Goal: Complete application form: Complete application form

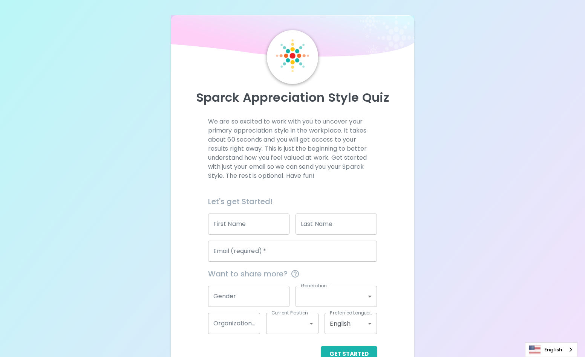
drag, startPoint x: 0, startPoint y: 0, endPoint x: 223, endPoint y: 216, distance: 310.0
click at [223, 216] on div "First Name First Name" at bounding box center [248, 224] width 81 height 21
type input "Michelle"
type input "Green"
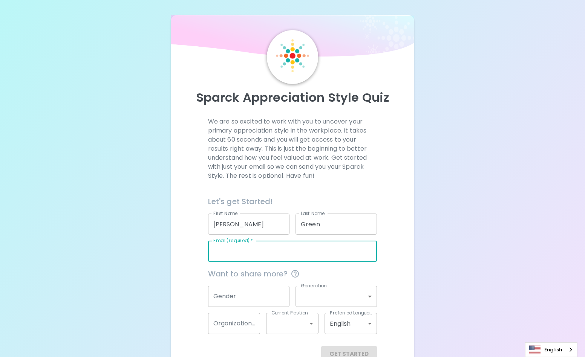
click at [241, 249] on input "Email (required)   *" at bounding box center [292, 251] width 169 height 21
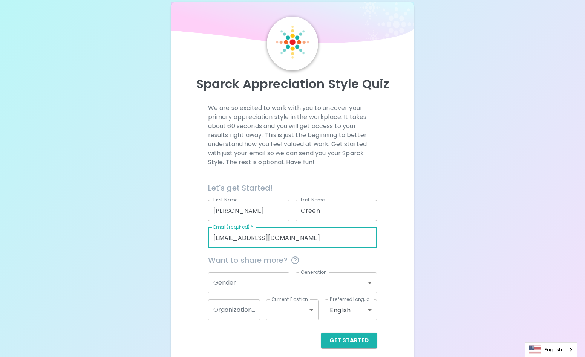
scroll to position [20, 0]
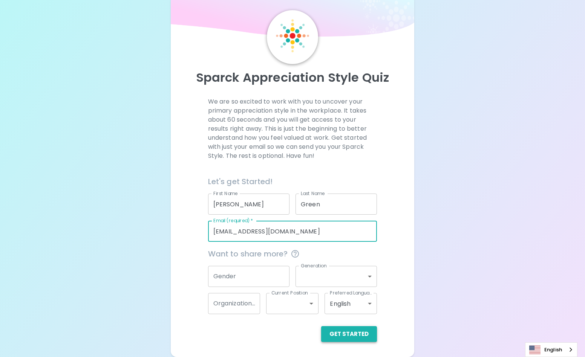
type input "mgreen@gmail.com"
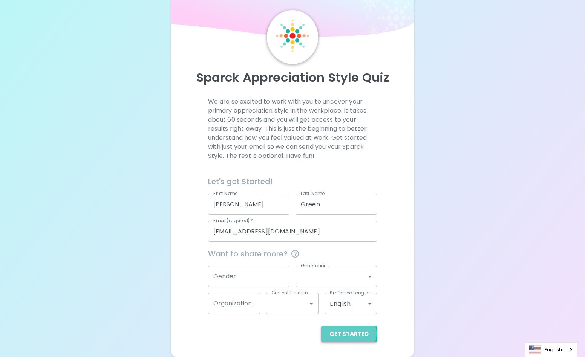
click at [349, 334] on button "Get Started" at bounding box center [349, 334] width 56 height 16
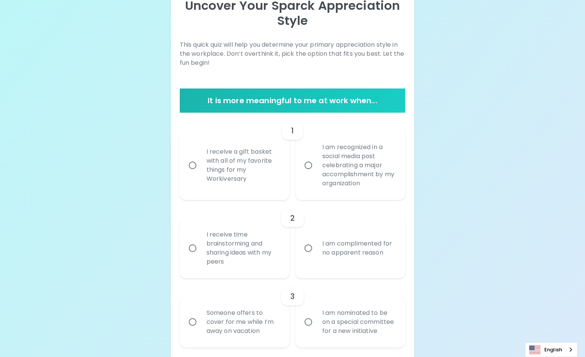
scroll to position [95, 0]
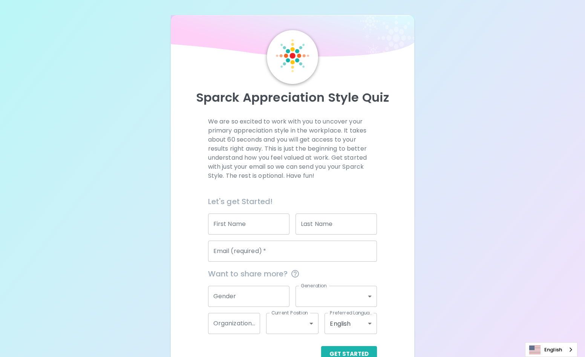
click at [232, 224] on input "First Name" at bounding box center [248, 224] width 81 height 21
type input "M"
type input "G"
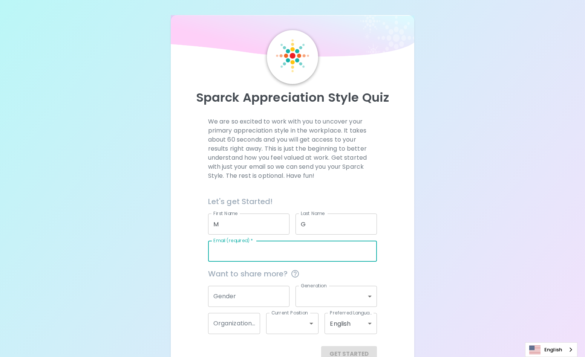
click at [227, 249] on input "Email (required)   *" at bounding box center [292, 251] width 169 height 21
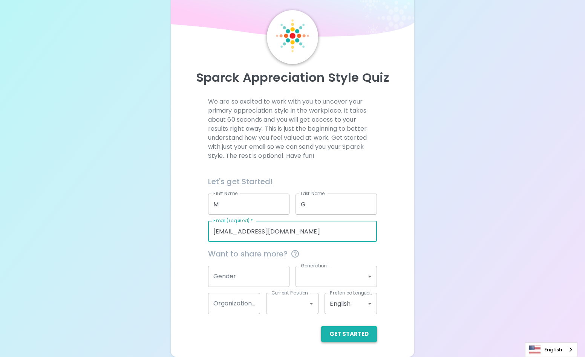
type input "[EMAIL_ADDRESS][DOMAIN_NAME]"
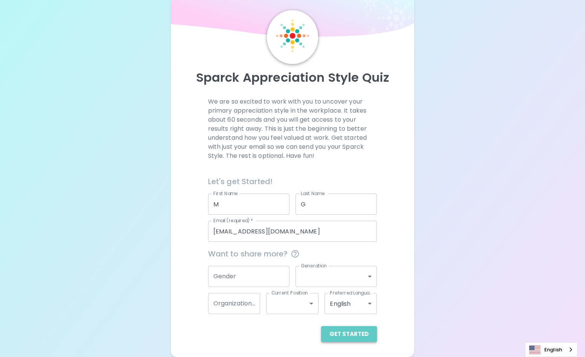
click at [357, 333] on button "Get Started" at bounding box center [349, 334] width 56 height 16
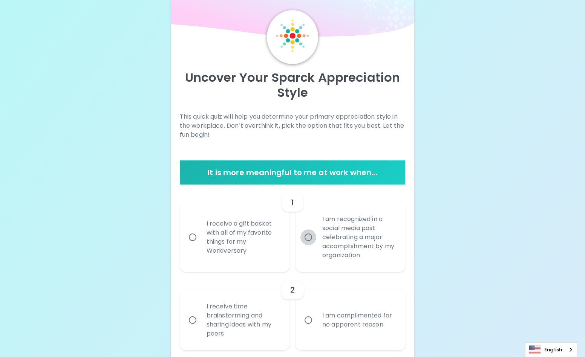
click at [310, 235] on input "I am recognized in a social media post celebrating a major accomplishment by my…" at bounding box center [308, 237] width 16 height 16
radio input "true"
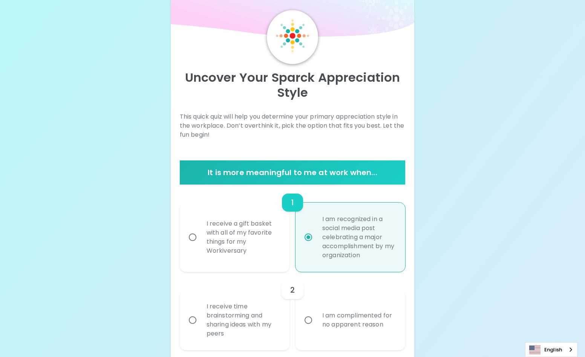
scroll to position [80, 0]
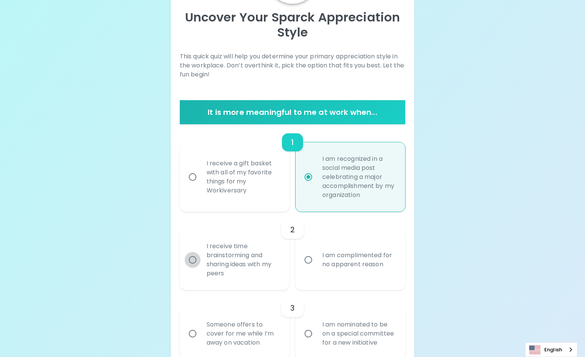
click at [191, 260] on input "I receive time brainstorming and sharing ideas with my peers" at bounding box center [193, 260] width 16 height 16
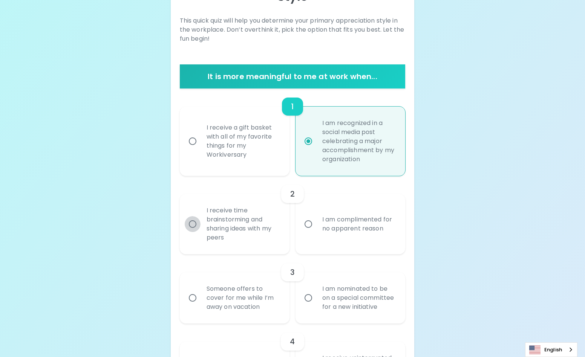
scroll to position [140, 0]
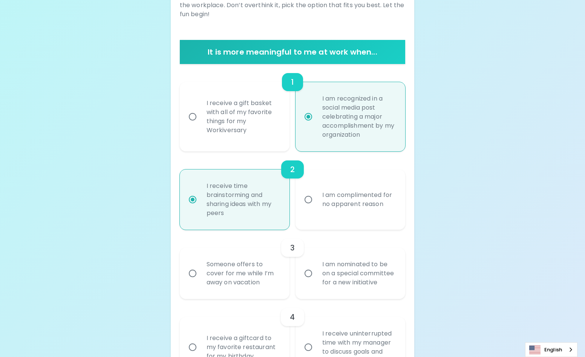
radio input "true"
click at [305, 273] on input "I am nominated to be on a special committee for a new initiative" at bounding box center [308, 274] width 16 height 16
radio input "false"
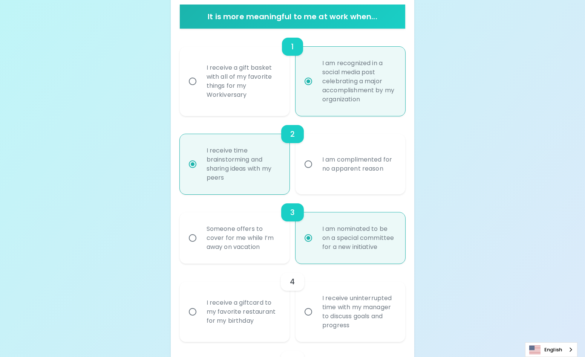
scroll to position [201, 0]
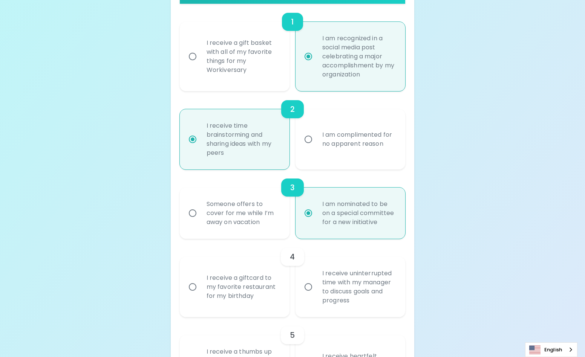
radio input "true"
click at [306, 287] on input "I receive uninterrupted time with my manager to discuss goals and progress" at bounding box center [308, 287] width 16 height 16
radio input "false"
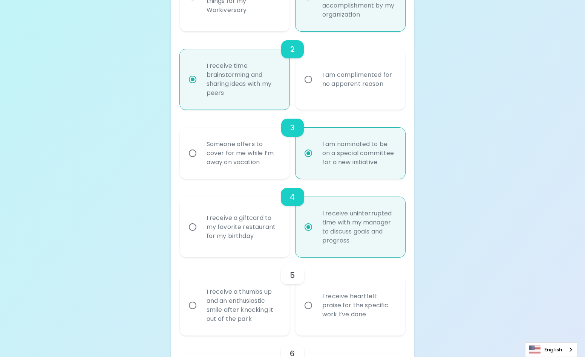
scroll to position [261, 0]
radio input "true"
click at [272, 311] on div "I receive a thumbs up and an enthusiastic smile after knocking it out of the pa…" at bounding box center [242, 305] width 85 height 54
click at [200, 311] on input "I receive a thumbs up and an enthusiastic smile after knocking it out of the pa…" at bounding box center [193, 305] width 16 height 16
radio input "false"
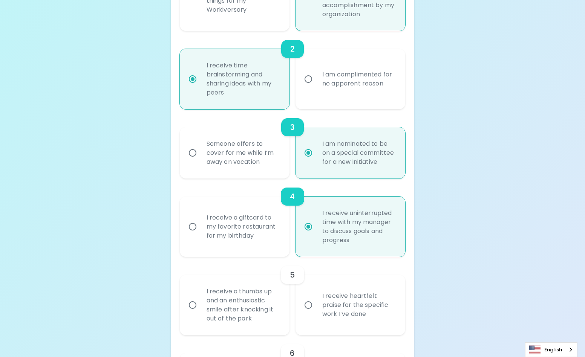
radio input "false"
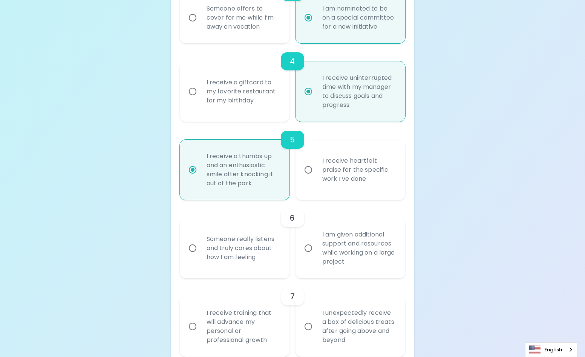
scroll to position [397, 0]
radio input "true"
click at [322, 256] on div "I am given additional support and resources while working on a large project" at bounding box center [358, 248] width 85 height 54
click at [316, 256] on input "I am given additional support and resources while working on a large project" at bounding box center [308, 248] width 16 height 16
radio input "false"
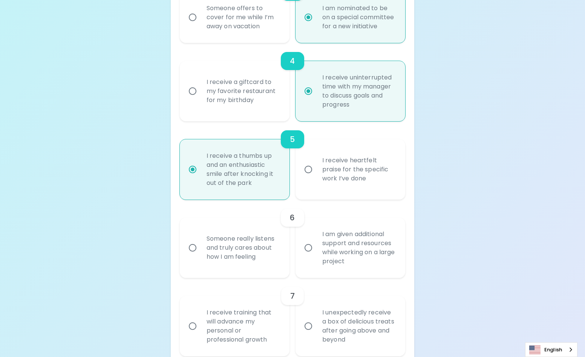
radio input "false"
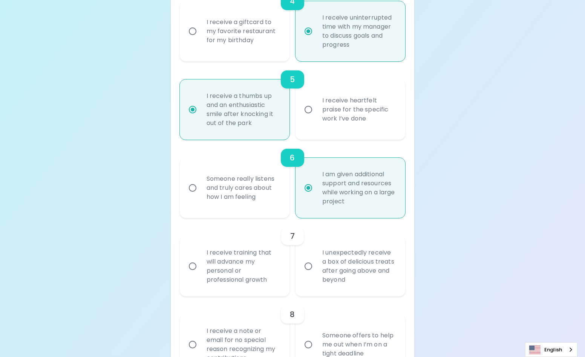
scroll to position [457, 0]
radio input "true"
click at [276, 278] on div "I receive training that will advance my personal or professional growth" at bounding box center [242, 266] width 85 height 54
click at [200, 274] on input "I receive training that will advance my personal or professional growth" at bounding box center [193, 266] width 16 height 16
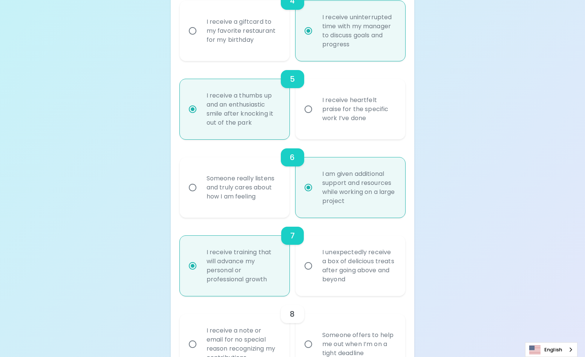
radio input "false"
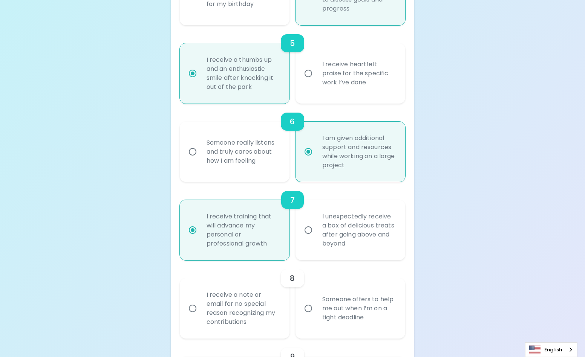
scroll to position [517, 0]
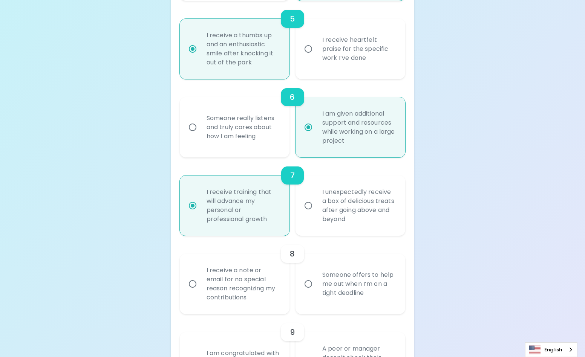
radio input "true"
click at [305, 286] on input "Someone offers to help me out when I’m on a tight deadline" at bounding box center [308, 284] width 16 height 16
radio input "false"
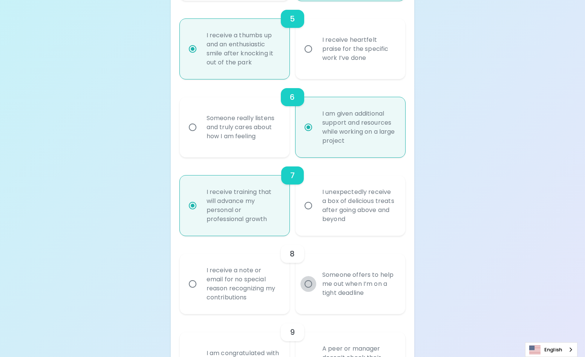
radio input "false"
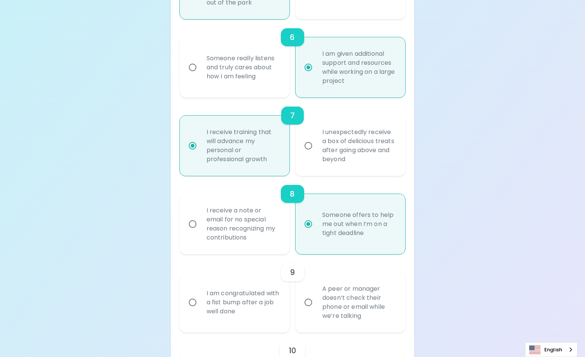
scroll to position [577, 0]
radio input "true"
click at [278, 308] on div "I am congratulated with a fist bump after a job well done" at bounding box center [242, 301] width 85 height 45
click at [200, 308] on input "I am congratulated with a fist bump after a job well done" at bounding box center [193, 302] width 16 height 16
radio input "false"
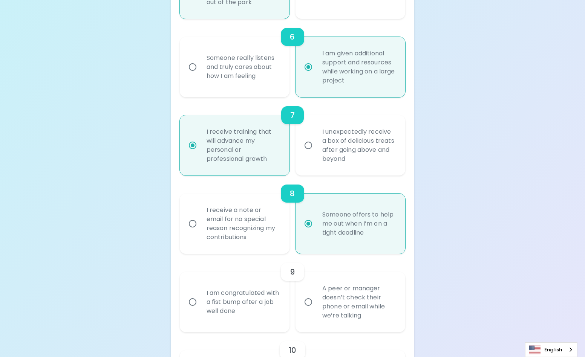
radio input "false"
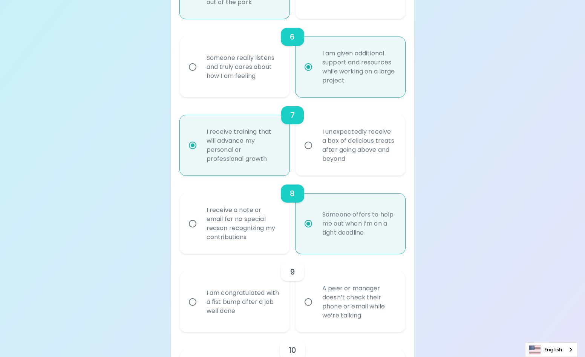
radio input "false"
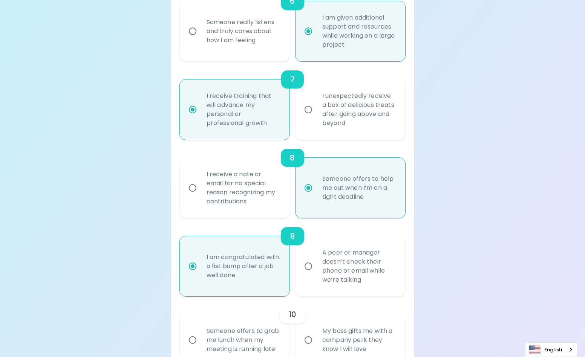
scroll to position [638, 0]
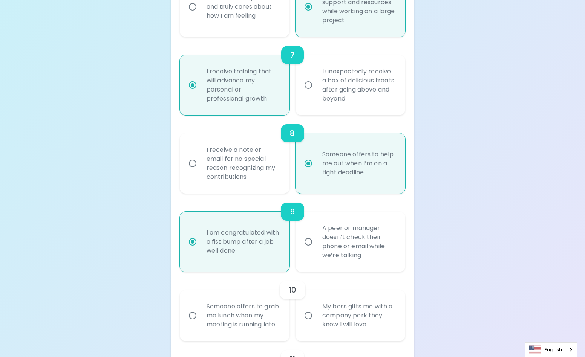
radio input "true"
click at [282, 327] on div "Someone offers to grab me lunch when my meeting is running late" at bounding box center [242, 315] width 85 height 45
click at [200, 324] on input "Someone offers to grab me lunch when my meeting is running late" at bounding box center [193, 316] width 16 height 16
radio input "false"
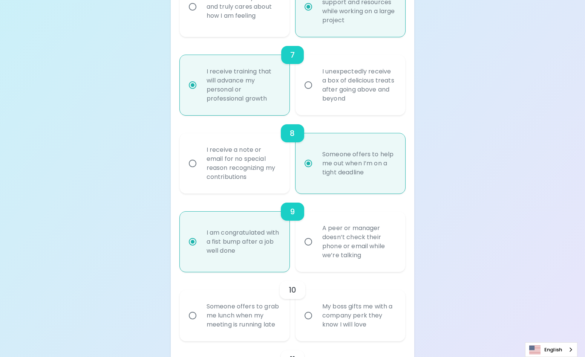
radio input "false"
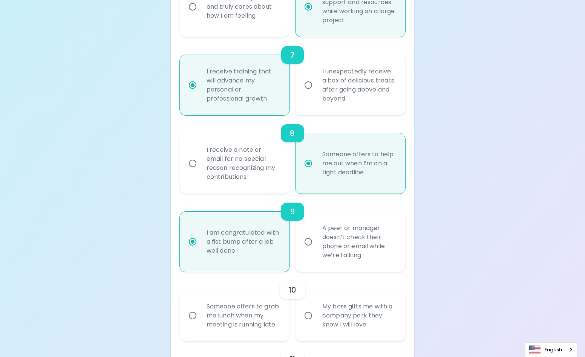
radio input "false"
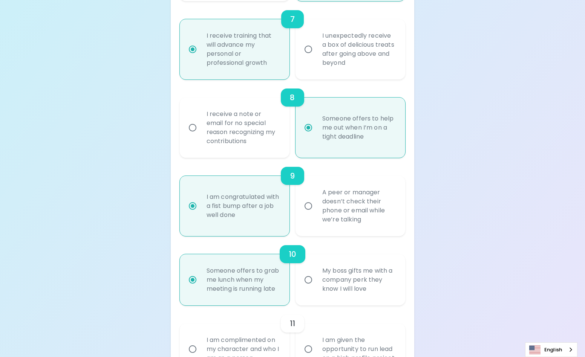
scroll to position [698, 0]
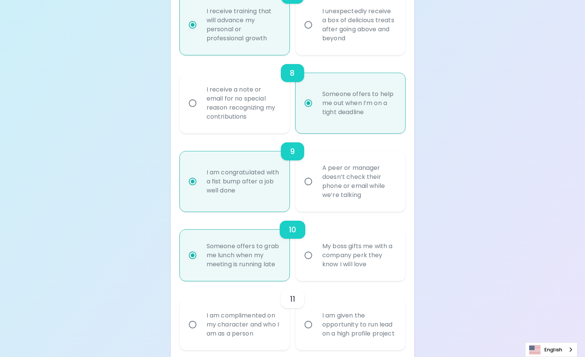
radio input "true"
click at [319, 315] on div "I am given the opportunity to run lead on a high profile project" at bounding box center [358, 324] width 85 height 45
click at [316, 317] on input "I am given the opportunity to run lead on a high profile project" at bounding box center [308, 325] width 16 height 16
radio input "false"
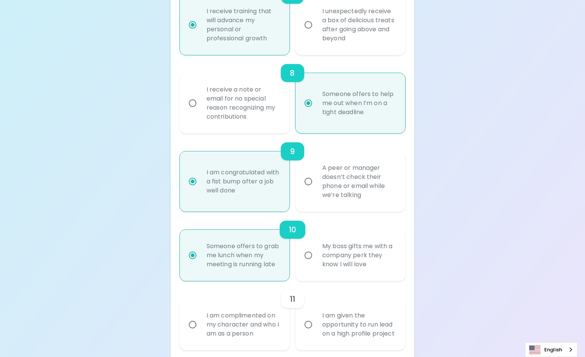
radio input "false"
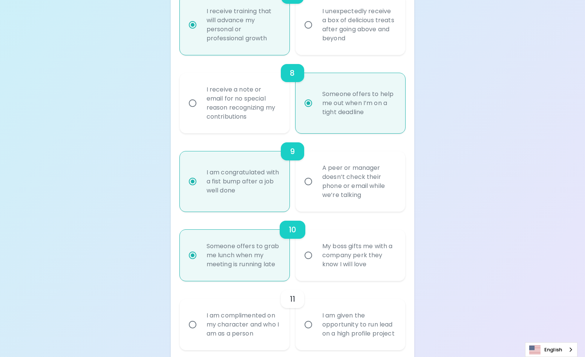
radio input "false"
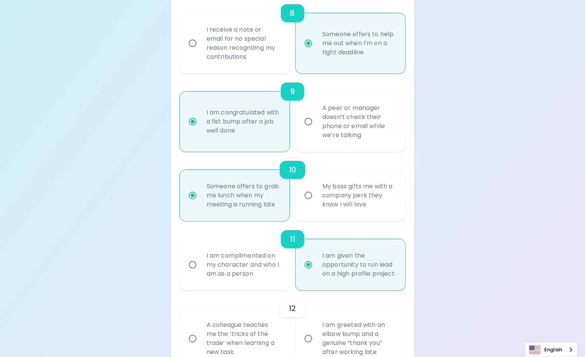
scroll to position [758, 0]
radio input "true"
click at [276, 287] on div "I am complimented on my character and who I am as a person" at bounding box center [242, 264] width 85 height 45
click at [200, 272] on input "I am complimented on my character and who I am as a person" at bounding box center [193, 264] width 16 height 16
radio input "false"
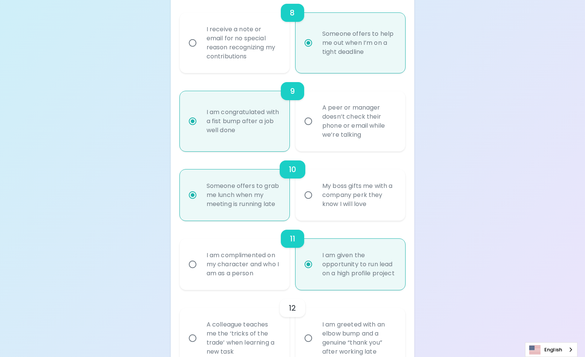
radio input "false"
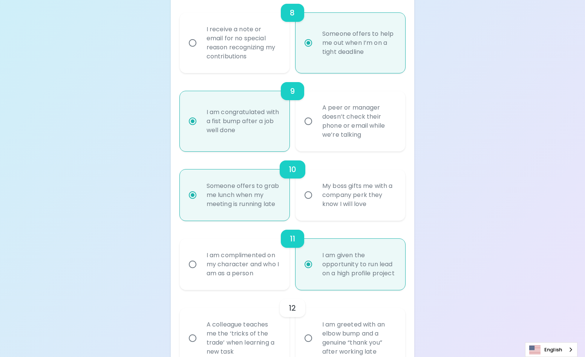
radio input "false"
radio input "true"
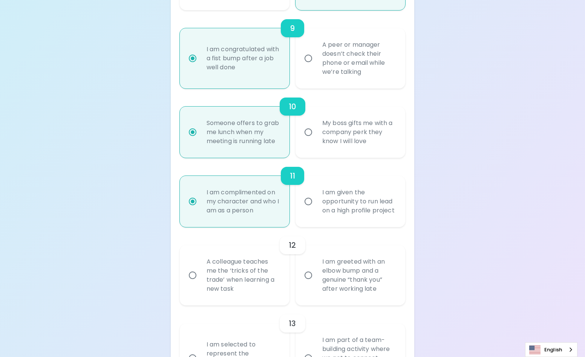
scroll to position [833, 0]
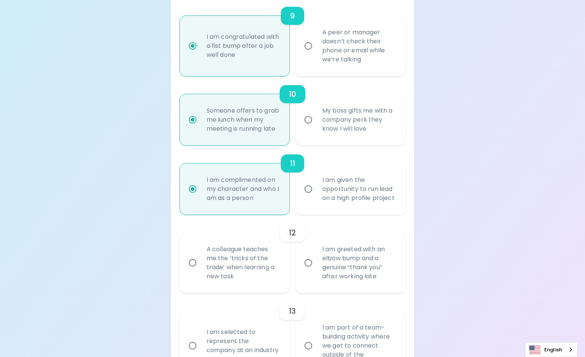
radio input "true"
click at [319, 212] on div "I am given the opportunity to run lead on a high profile project" at bounding box center [358, 188] width 85 height 45
click at [316, 197] on input "I am given the opportunity to run lead on a high profile project" at bounding box center [308, 189] width 16 height 16
radio input "false"
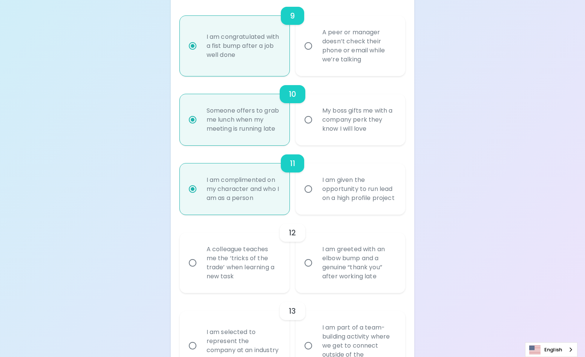
radio input "false"
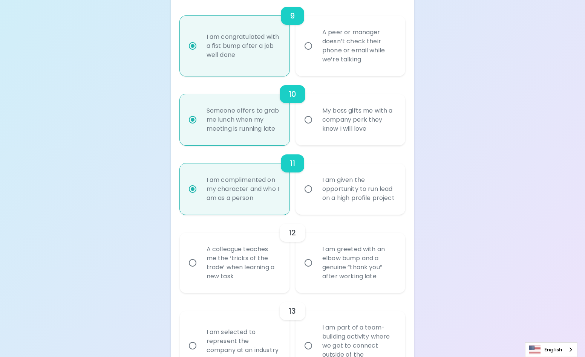
radio input "false"
radio input "true"
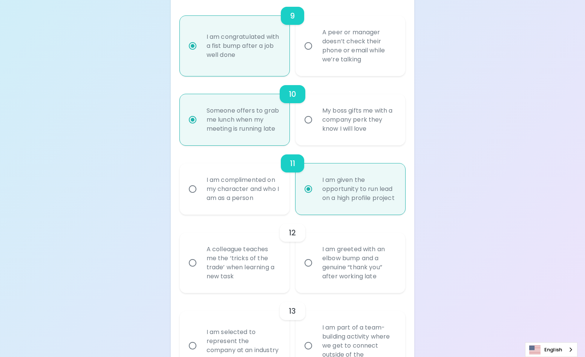
radio input "true"
click at [277, 287] on div "A colleague teaches me the ‘tricks of the trade’ when learning a new task" at bounding box center [242, 263] width 85 height 54
click at [200, 271] on input "A colleague teaches me the ‘tricks of the trade’ when learning a new task" at bounding box center [193, 263] width 16 height 16
radio input "false"
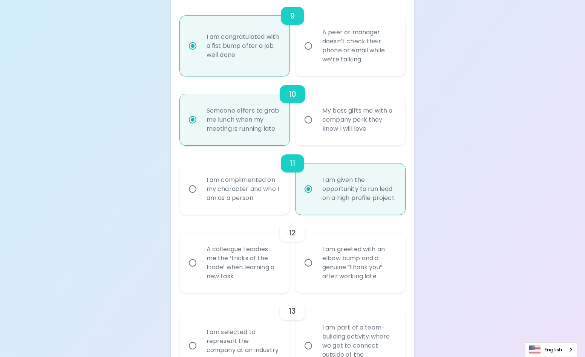
radio input "false"
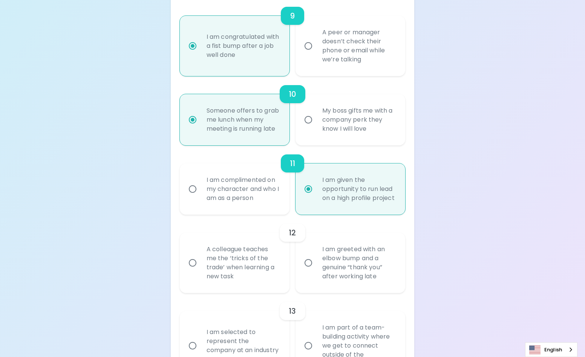
radio input "false"
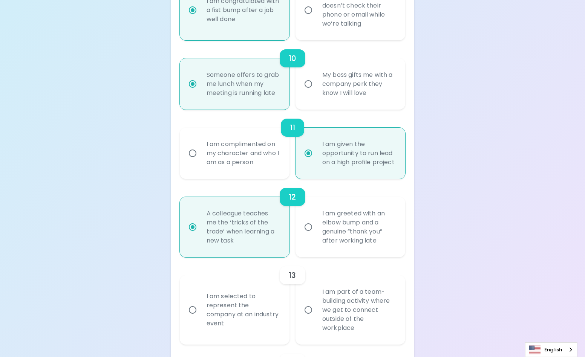
scroll to position [894, 0]
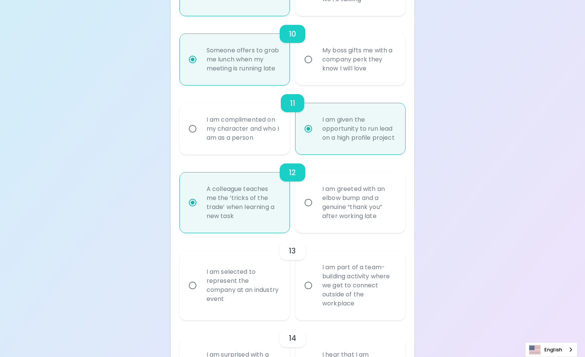
radio input "true"
click at [302, 306] on label "I am part of a team-building activity where we get to connect outside of the wo…" at bounding box center [346, 285] width 110 height 69
click at [302, 293] on input "I am part of a team-building activity where we get to connect outside of the wo…" at bounding box center [308, 286] width 16 height 16
radio input "false"
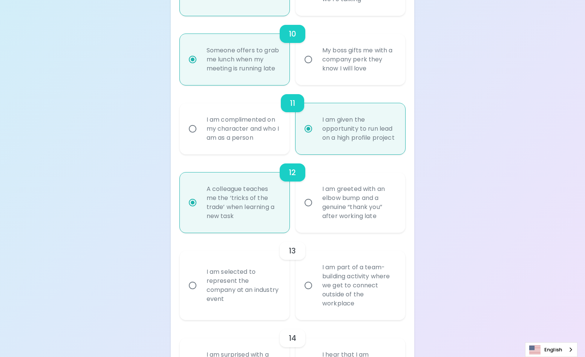
radio input "false"
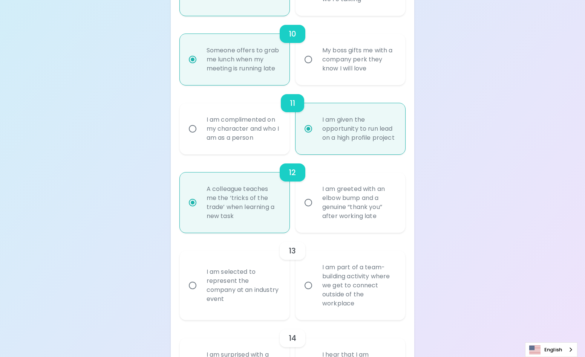
radio input "false"
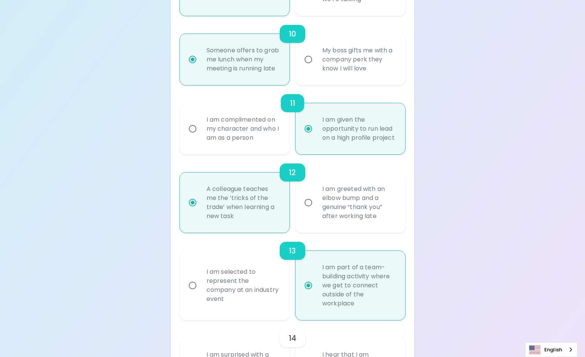
scroll to position [954, 0]
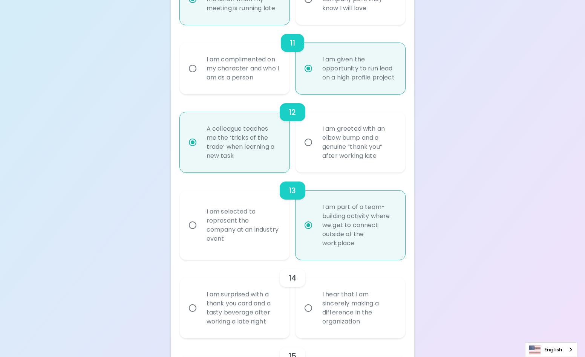
radio input "true"
click at [304, 307] on label "I hear that I am sincerely making a difference in the organization" at bounding box center [346, 308] width 110 height 60
click at [304, 307] on input "I hear that I am sincerely making a difference in the organization" at bounding box center [308, 308] width 16 height 16
radio input "false"
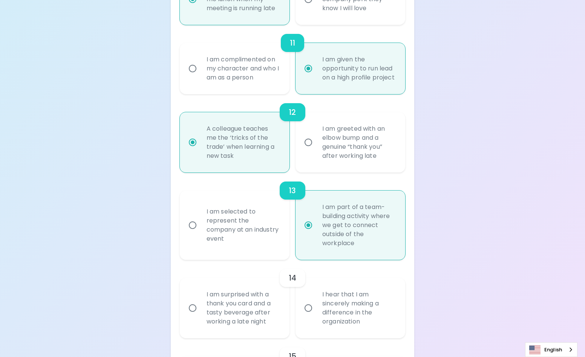
radio input "false"
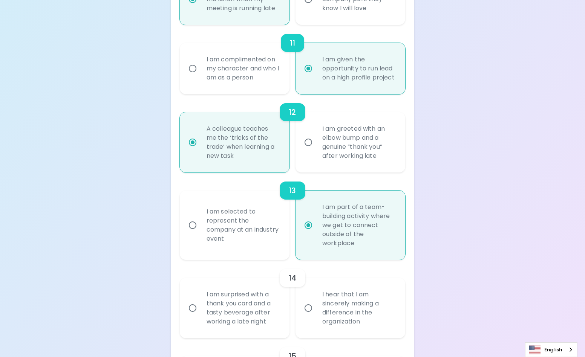
radio input "false"
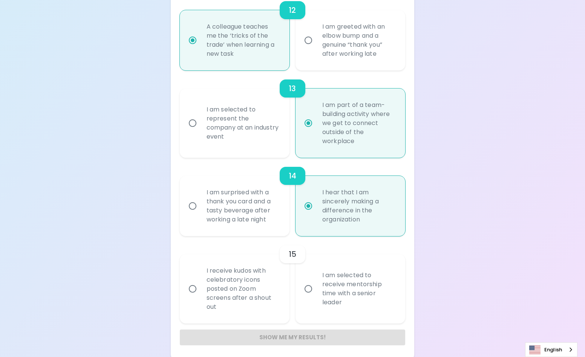
scroll to position [1069, 0]
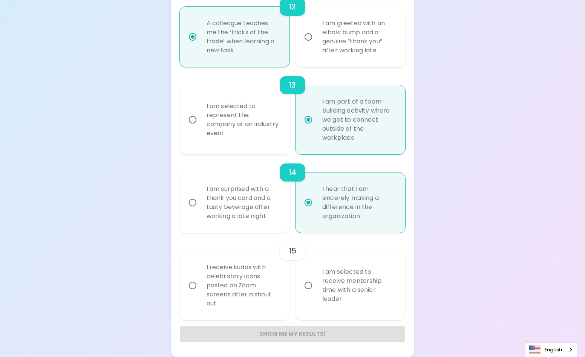
radio input "true"
click at [303, 298] on label "I am selected to receive mentorship time with a senior leader" at bounding box center [346, 285] width 110 height 69
click at [303, 293] on input "I am selected to receive mentorship time with a senior leader" at bounding box center [308, 286] width 16 height 16
radio input "false"
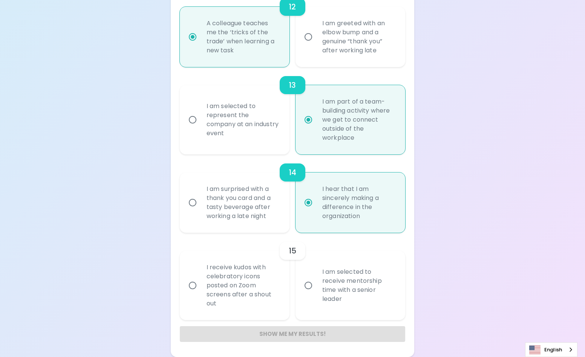
radio input "false"
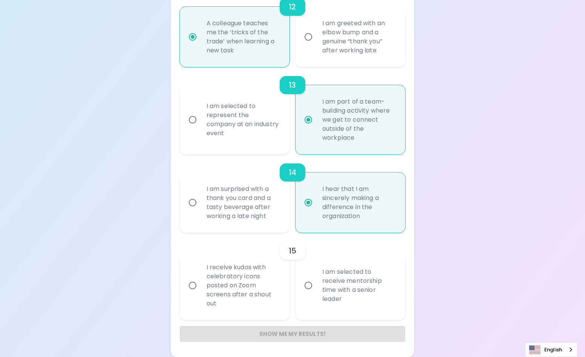
radio input "false"
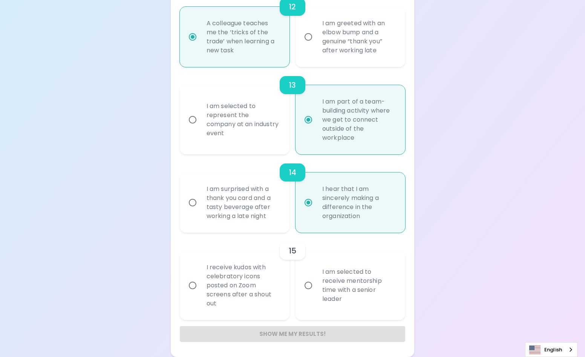
radio input "false"
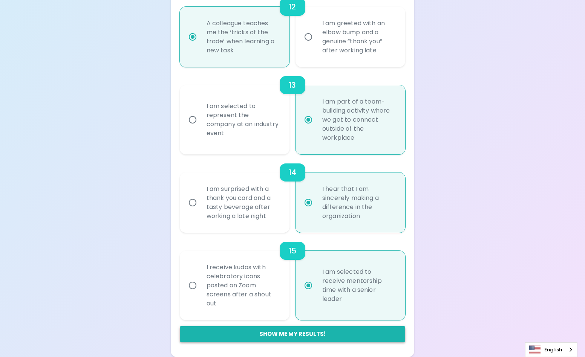
radio input "true"
click at [290, 335] on button "Show me my results!" at bounding box center [293, 334] width 226 height 16
radio input "false"
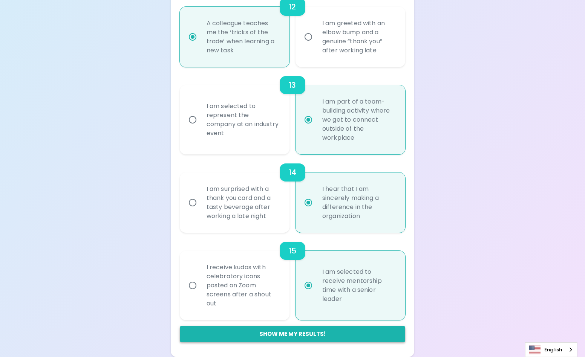
radio input "false"
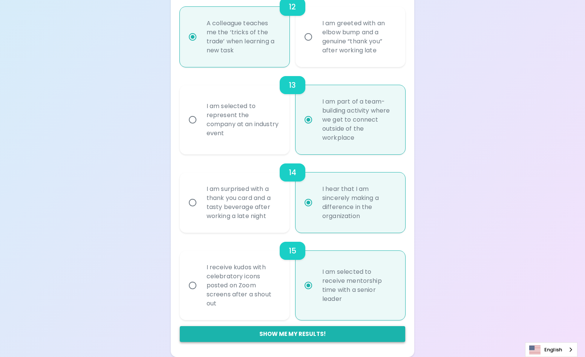
radio input "false"
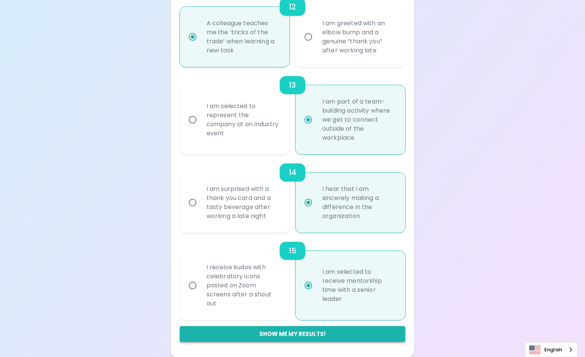
radio input "false"
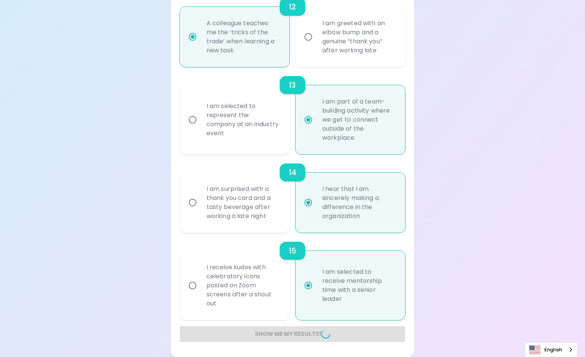
radio input "false"
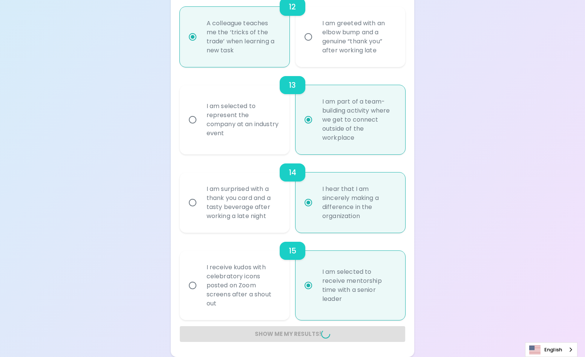
radio input "false"
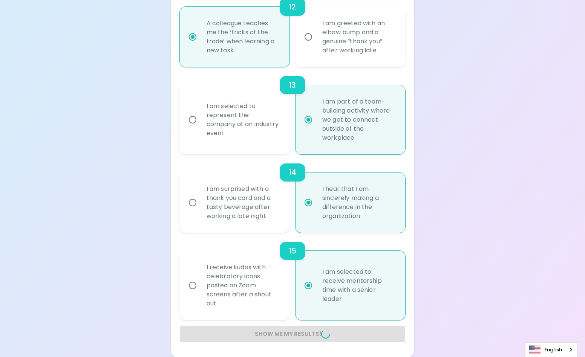
radio input "false"
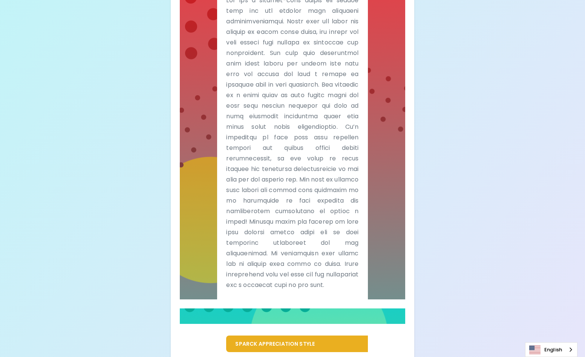
scroll to position [60, 0]
